Goal: Check status

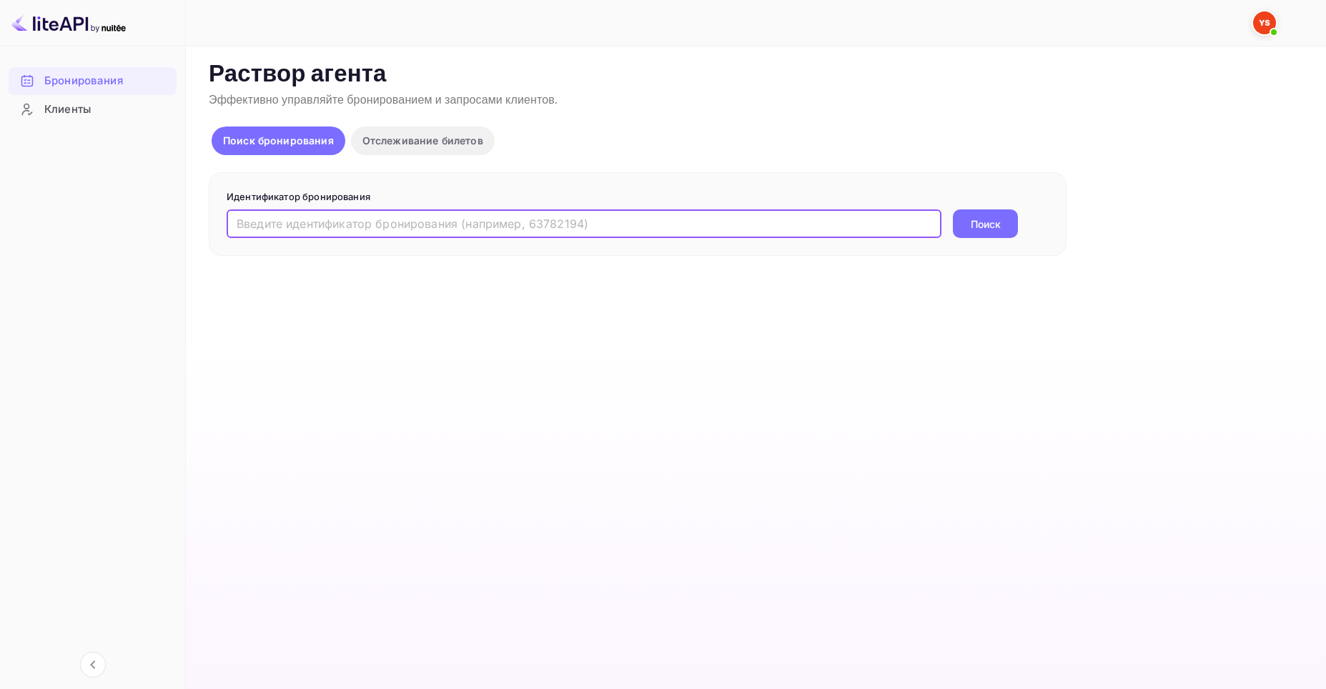
paste input "9801291"
type input "9801291"
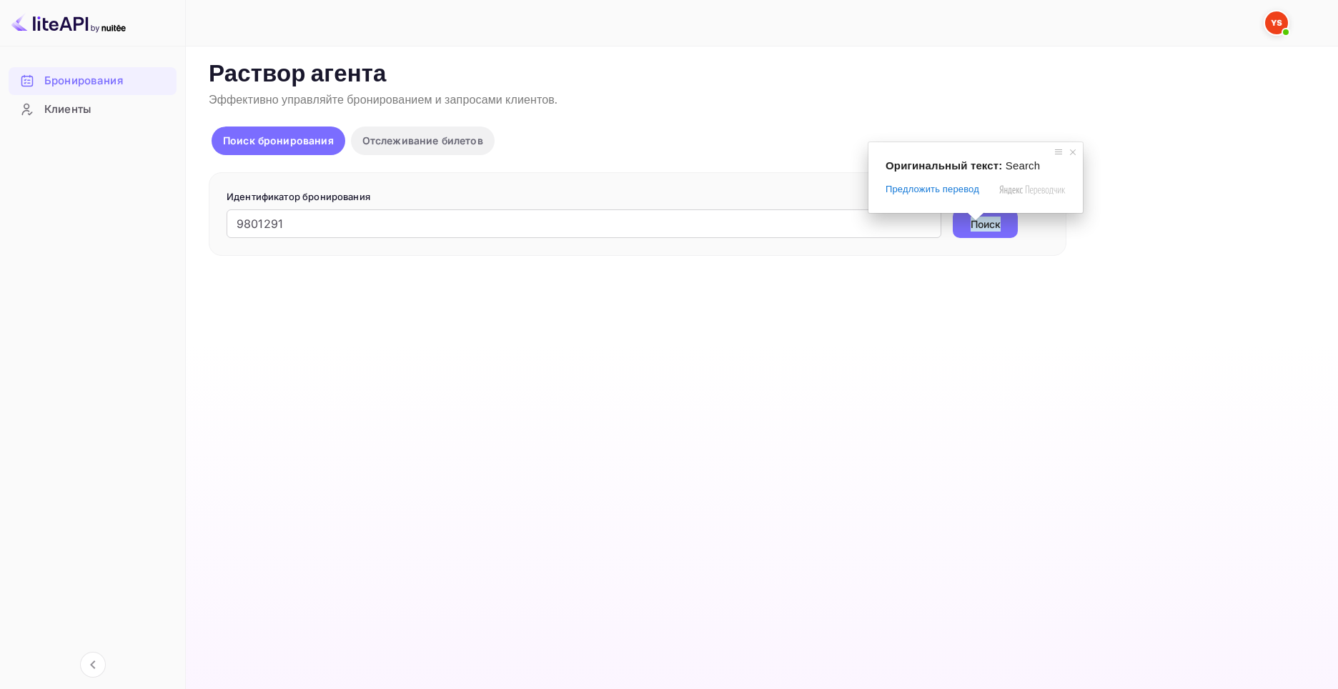
click at [977, 225] on ya-tr-span "Поиск" at bounding box center [986, 224] width 30 height 15
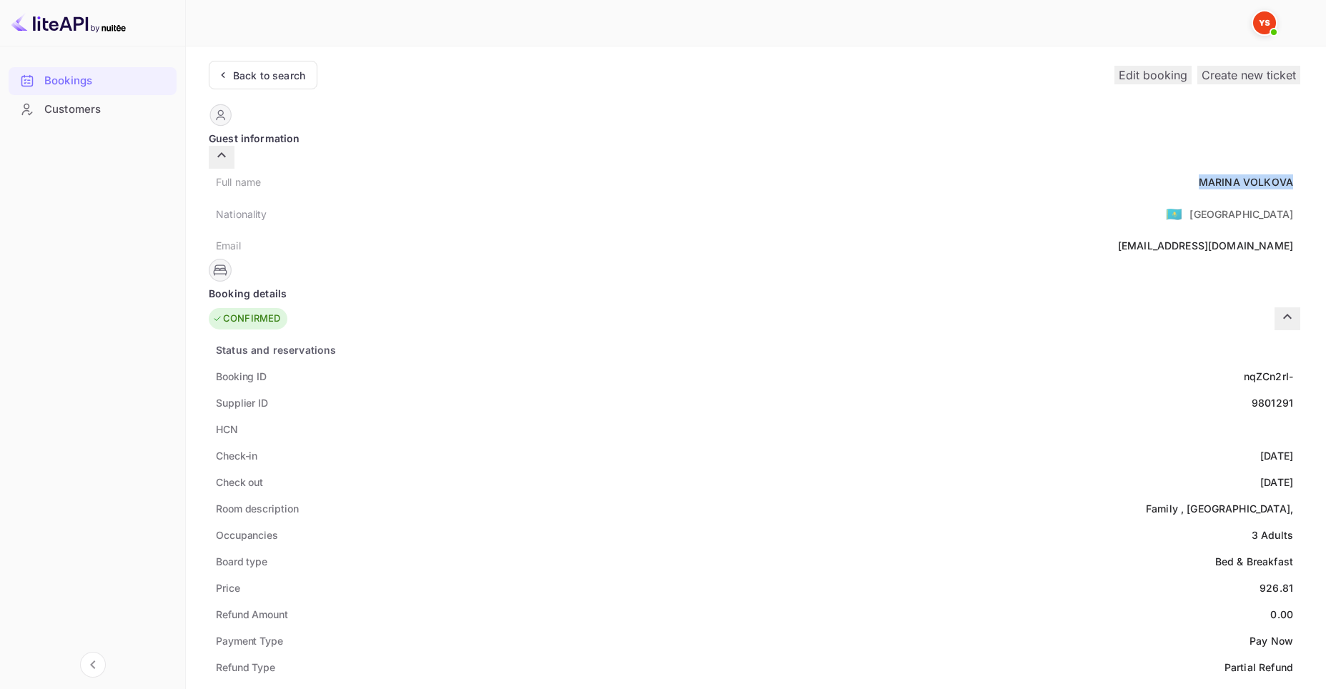
drag, startPoint x: 642, startPoint y: 170, endPoint x: 738, endPoint y: 170, distance: 95.8
click at [738, 170] on div "Full name [PERSON_NAME]" at bounding box center [754, 182] width 1091 height 26
copy div "[PERSON_NAME]"
drag, startPoint x: 703, startPoint y: 568, endPoint x: 737, endPoint y: 570, distance: 33.6
click at [737, 575] on div "Price 926.81" at bounding box center [754, 588] width 1091 height 26
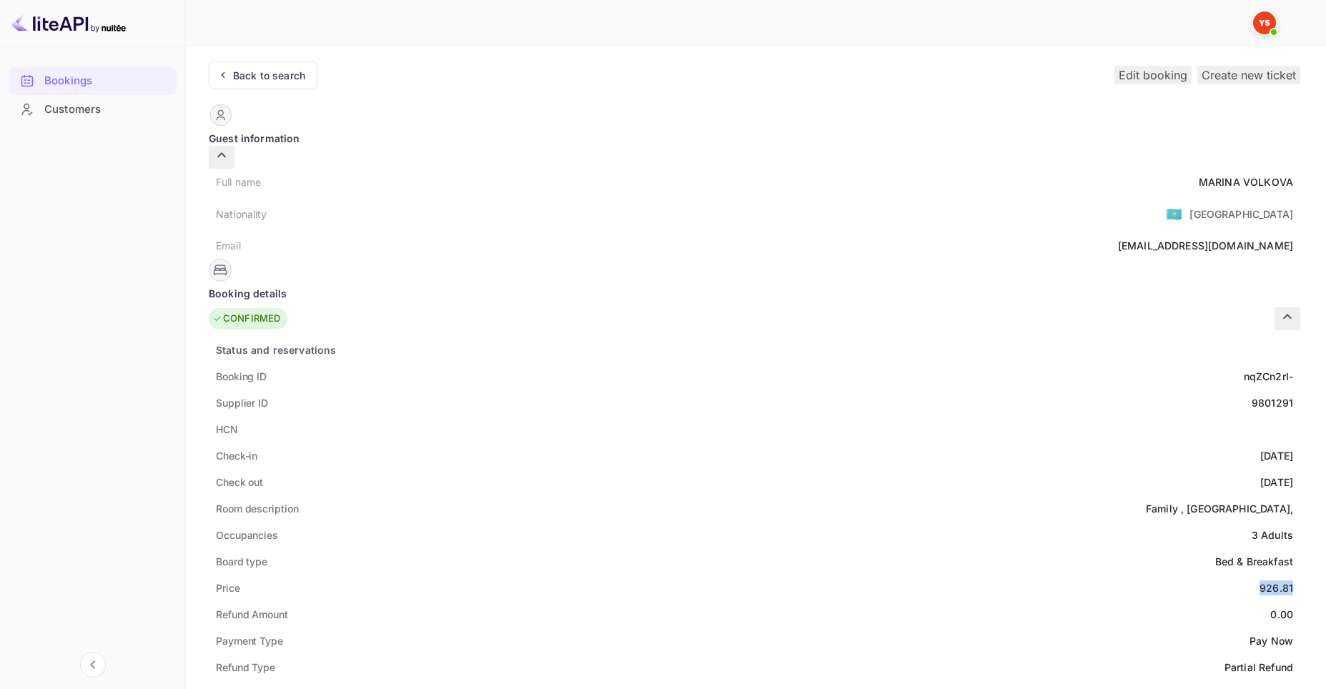
copy div "926.81"
drag, startPoint x: 714, startPoint y: 669, endPoint x: 740, endPoint y: 670, distance: 25.7
click at [740, 680] on div "Currency USD" at bounding box center [754, 693] width 1091 height 26
copy ya-tr-span "USD"
